Goal: Find specific page/section: Find specific page/section

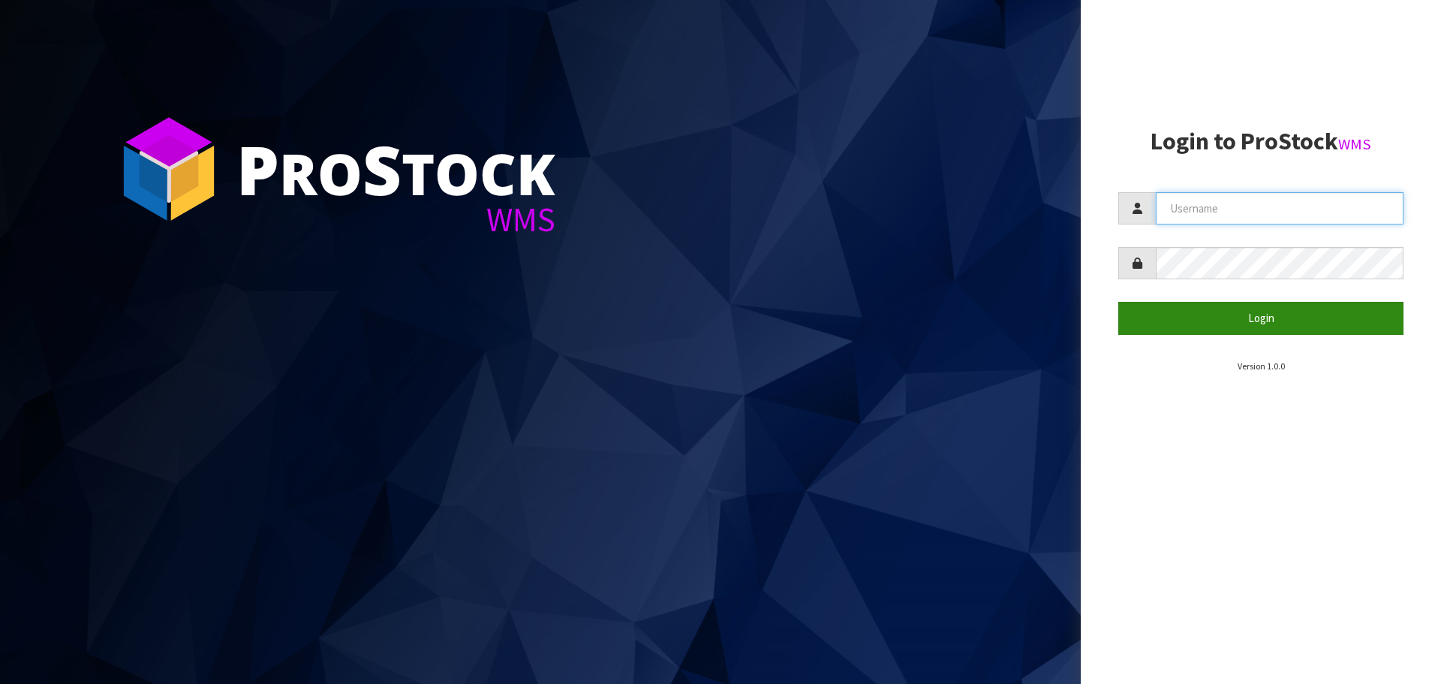
type input "[EMAIL_ADDRESS][DOMAIN_NAME]"
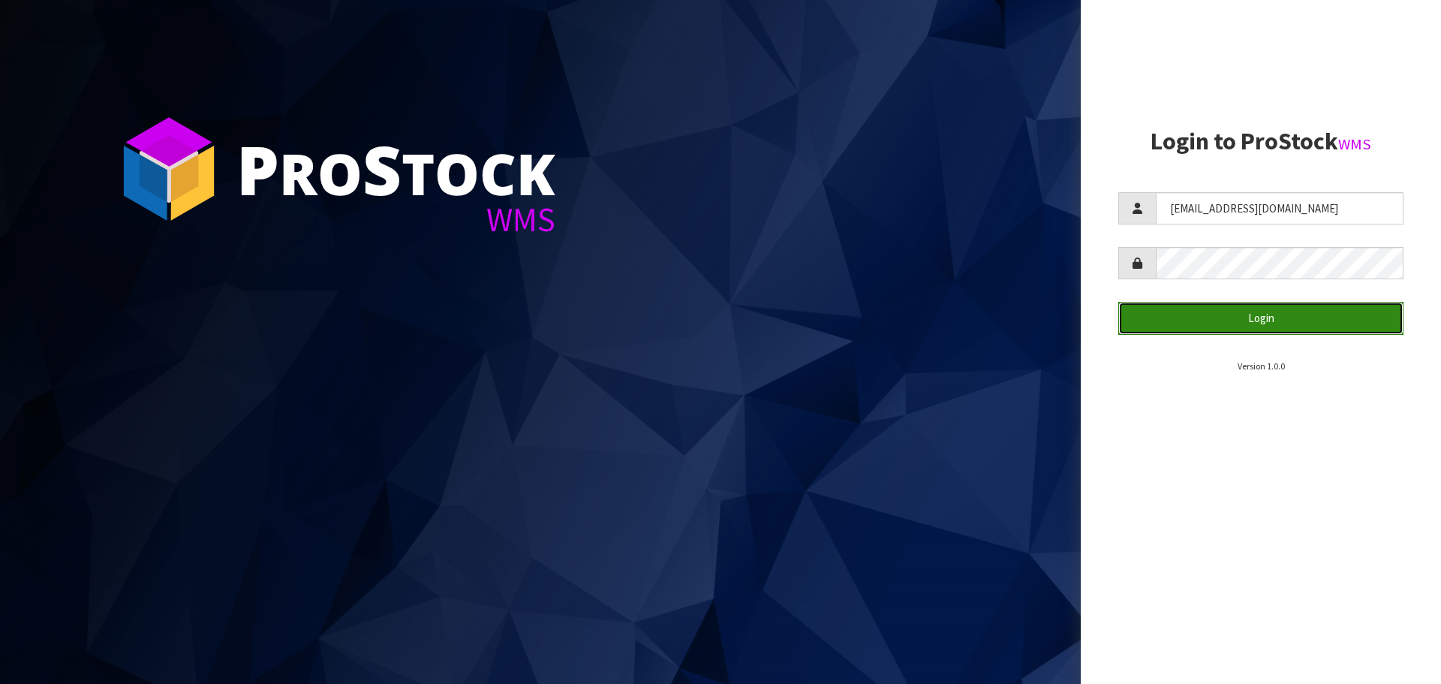
click at [1258, 318] on button "Login" at bounding box center [1260, 318] width 285 height 32
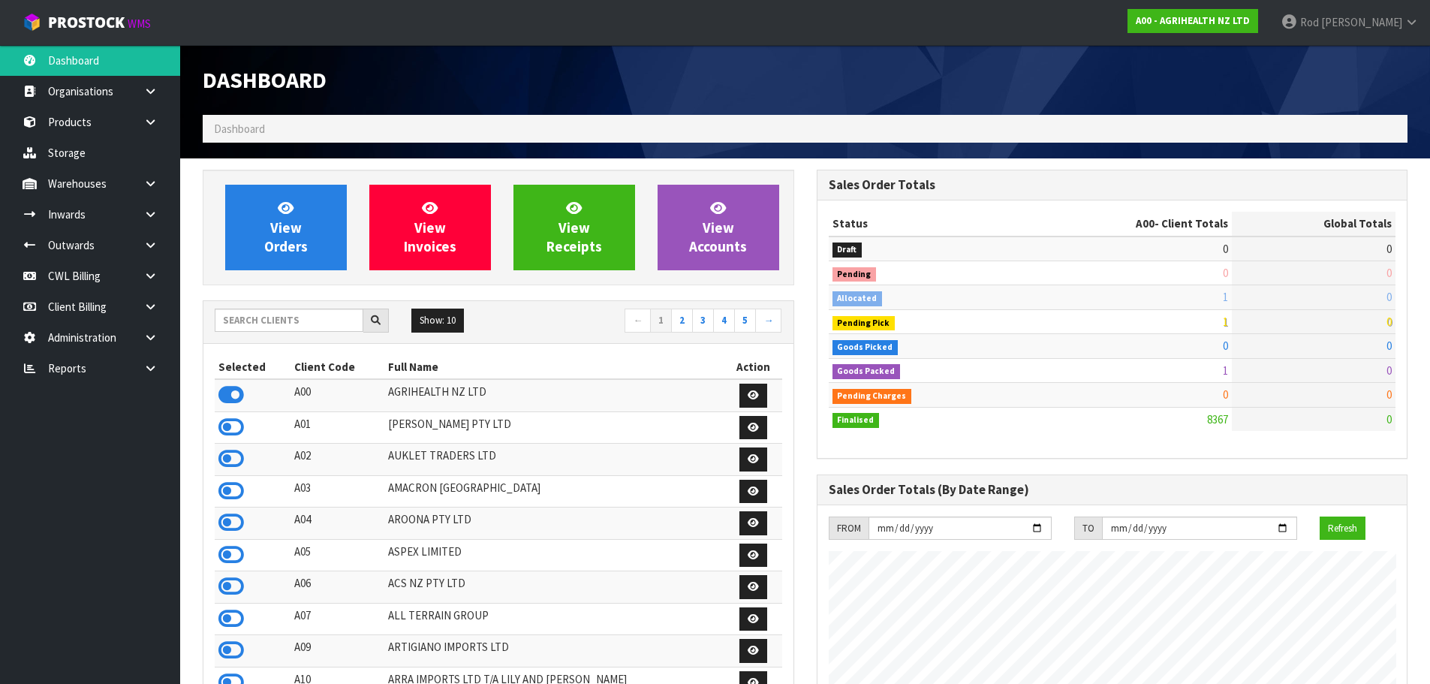
scroll to position [1137, 613]
click at [149, 366] on icon at bounding box center [150, 368] width 14 height 11
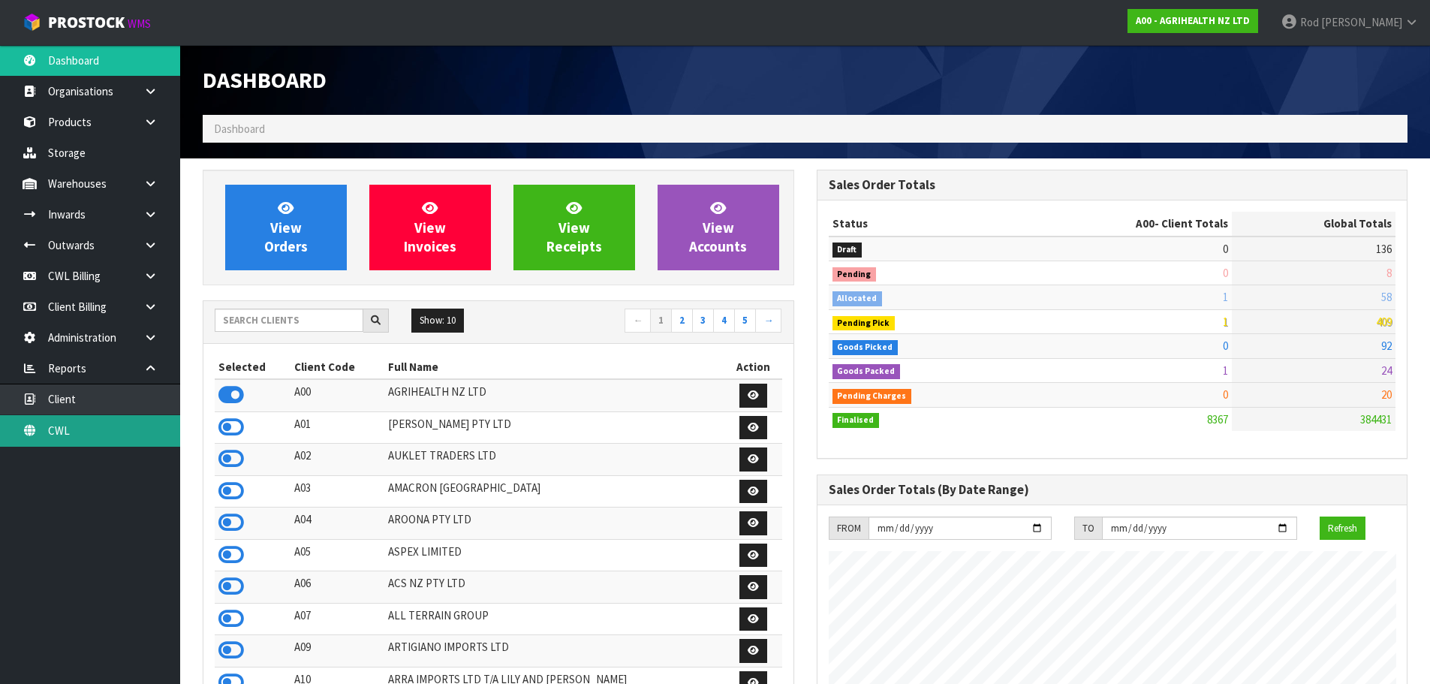
click at [86, 426] on link "CWL" at bounding box center [90, 430] width 180 height 31
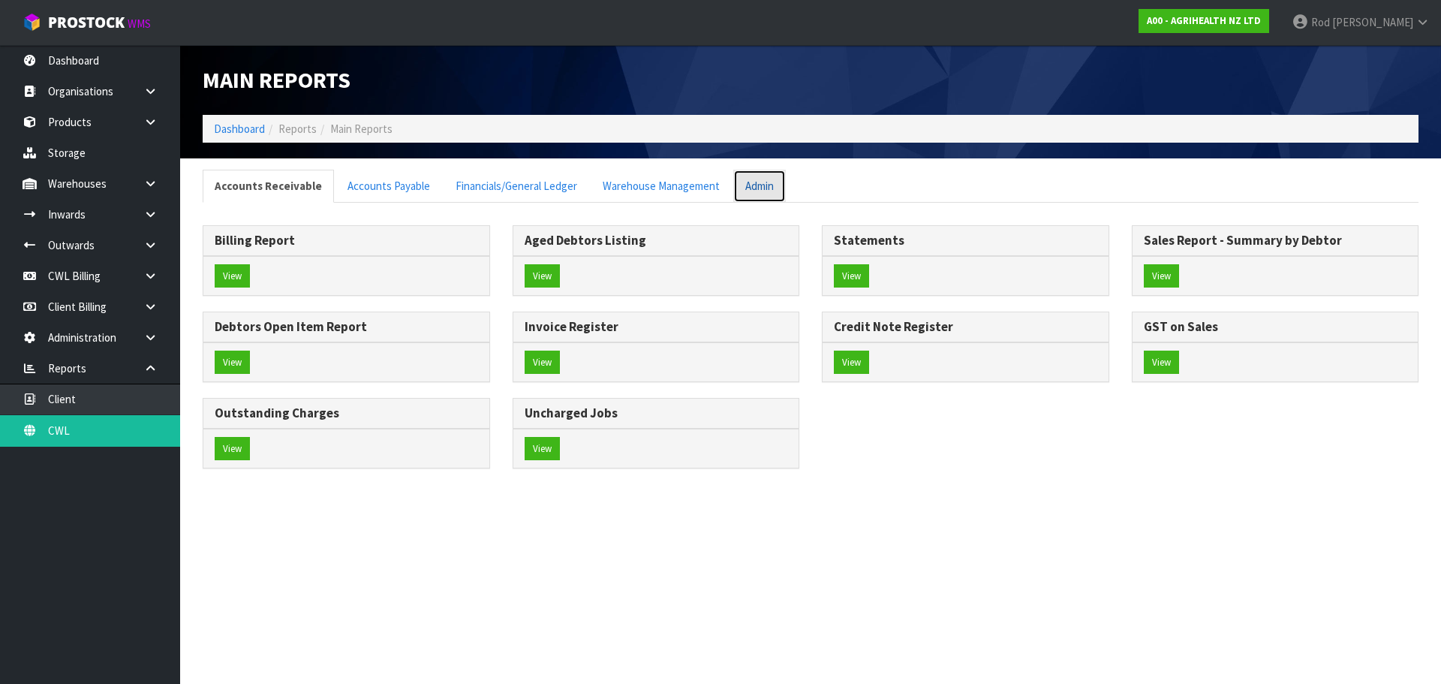
click at [760, 189] on link "Admin" at bounding box center [759, 186] width 53 height 32
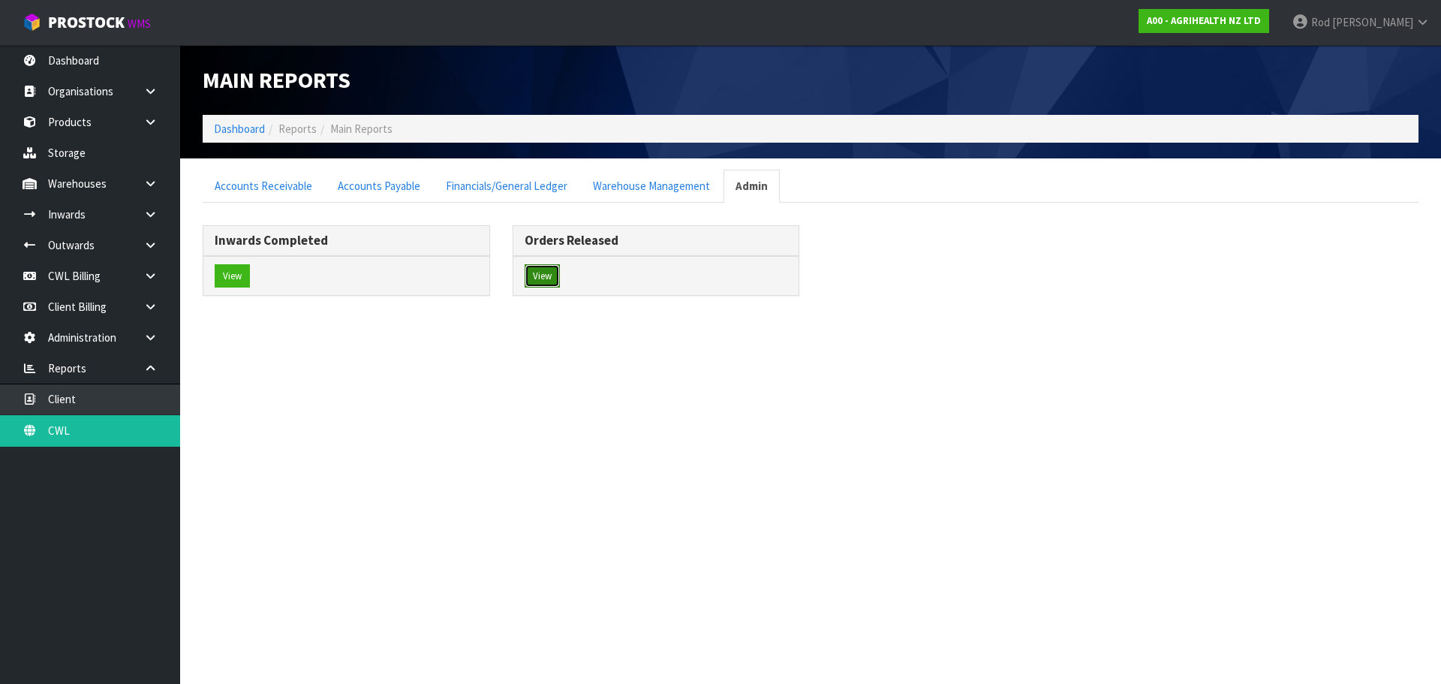
click at [537, 274] on button "View" at bounding box center [542, 276] width 35 height 24
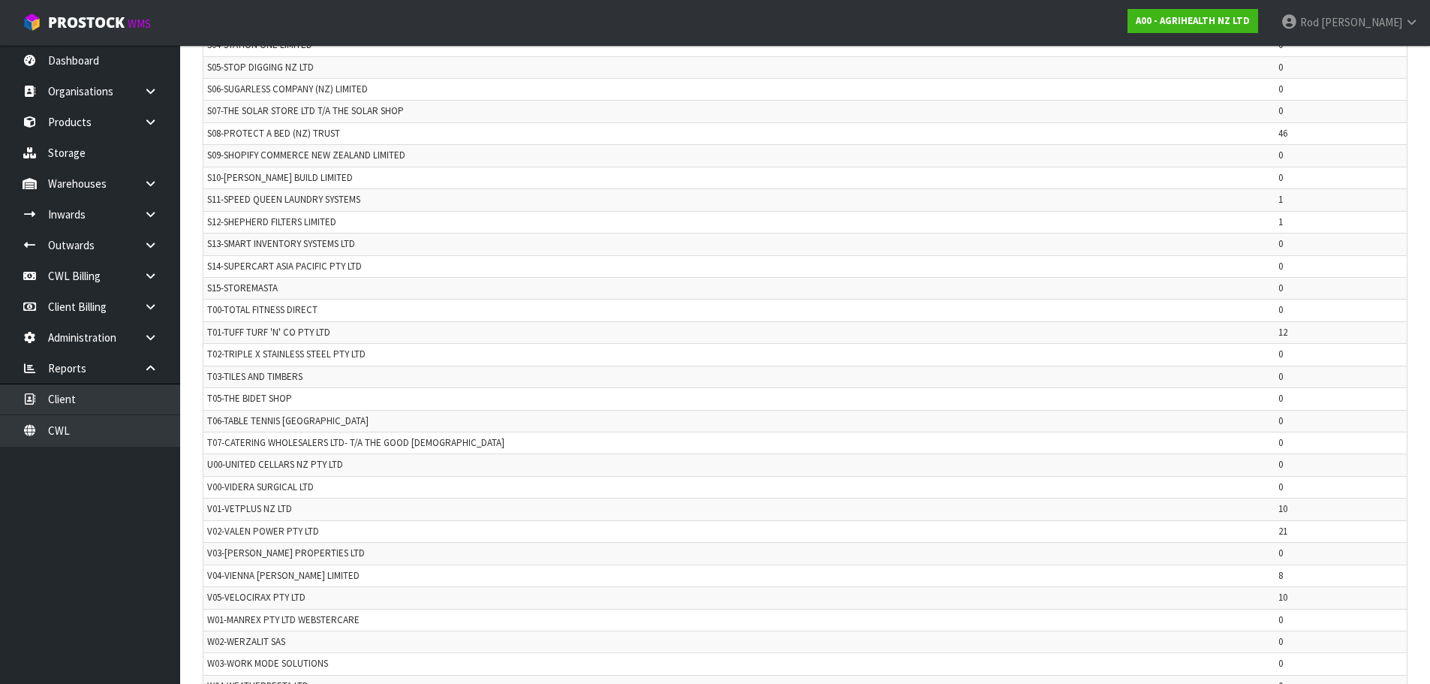
scroll to position [3534, 0]
